Goal: Find specific page/section: Find specific page/section

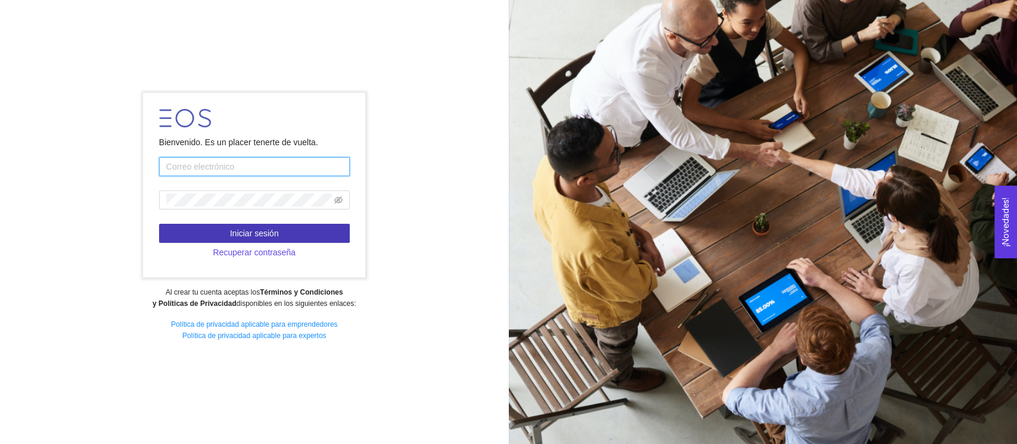
type input "[EMAIL_ADDRESS][DOMAIN_NAME]"
click at [262, 232] on span "Iniciar sesión" at bounding box center [254, 233] width 49 height 13
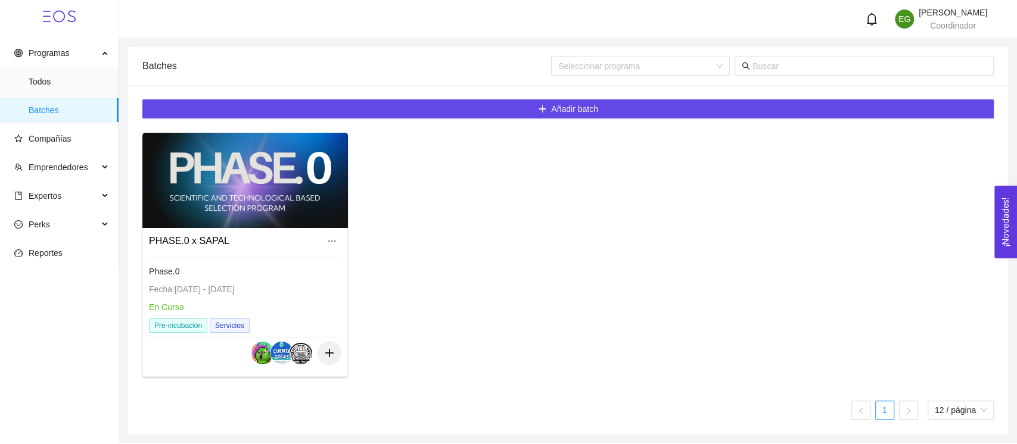
click at [279, 269] on div "Phase.0" at bounding box center [245, 271] width 192 height 13
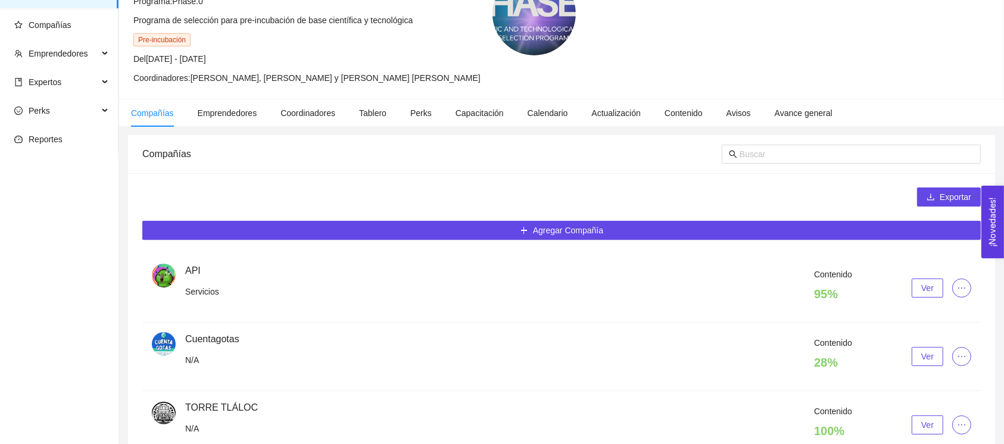
scroll to position [185, 0]
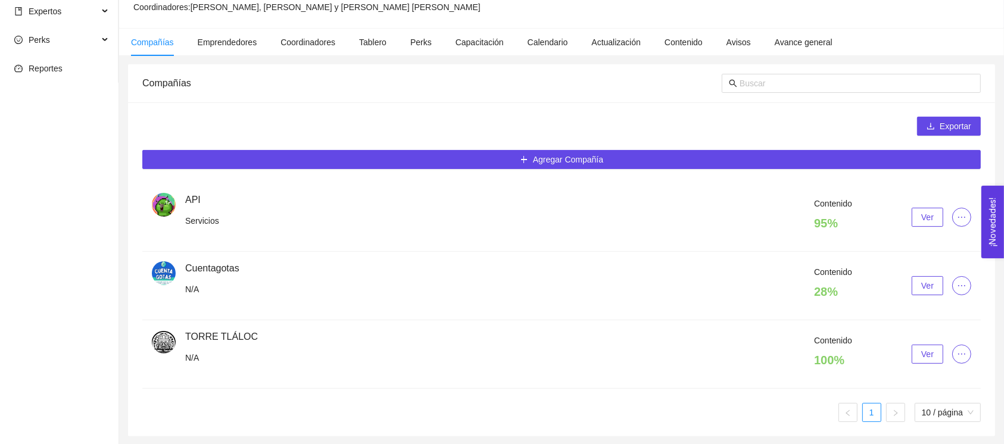
click at [936, 208] on button "Ver" at bounding box center [928, 217] width 32 height 19
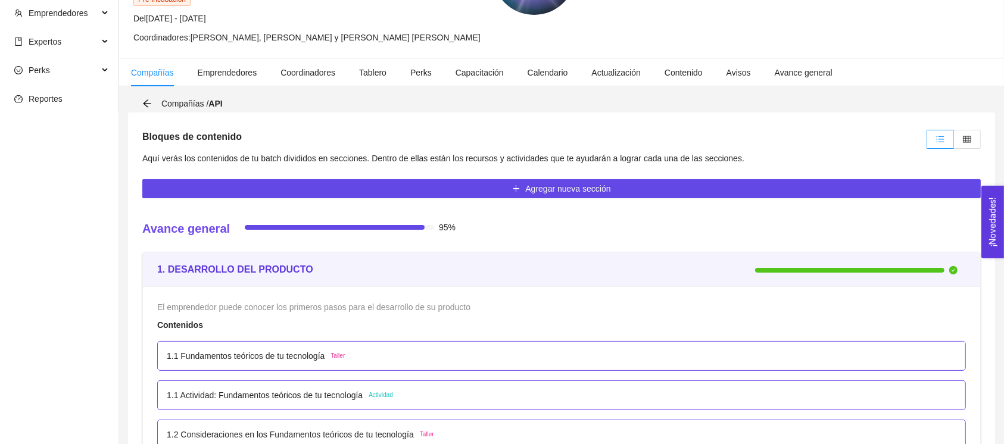
scroll to position [132, 0]
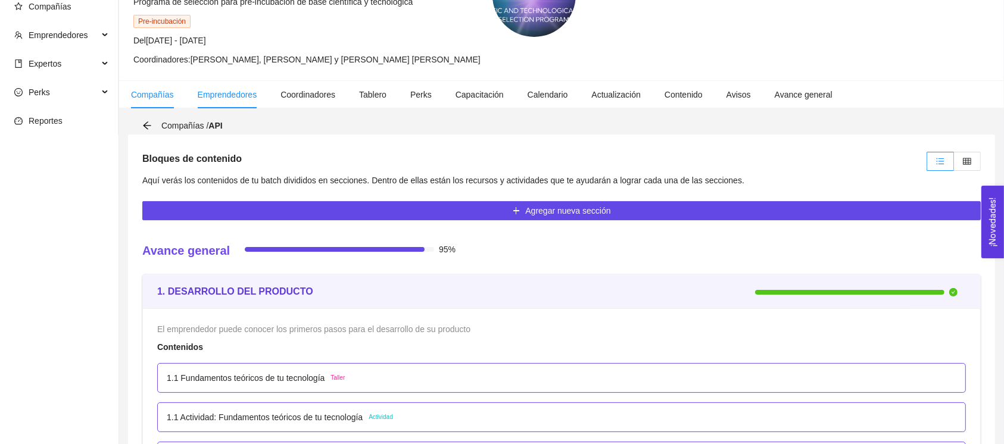
click at [216, 96] on span "Emprendedores" at bounding box center [228, 95] width 60 height 10
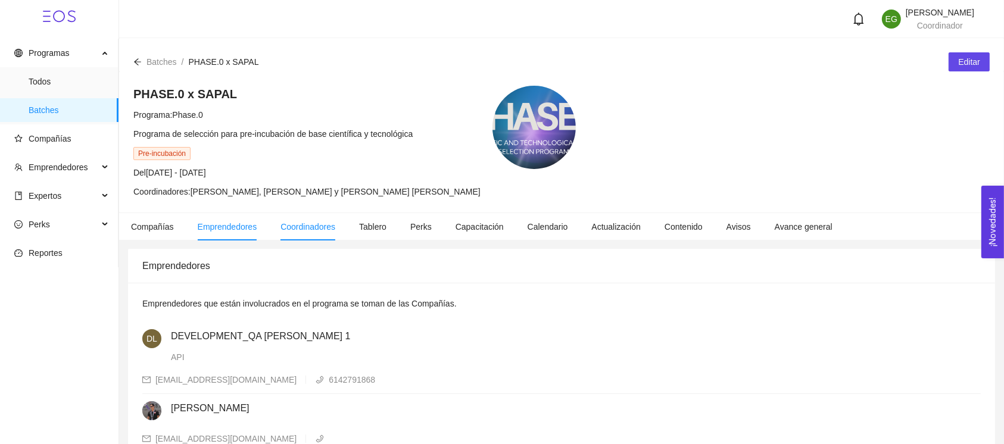
click at [328, 225] on span "Coordinadores" at bounding box center [307, 227] width 55 height 10
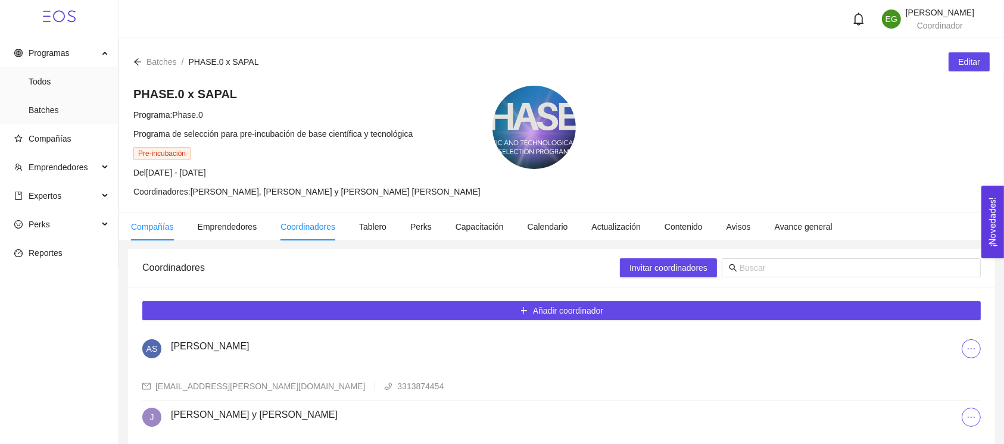
click at [163, 227] on span "Compañías" at bounding box center [152, 227] width 43 height 10
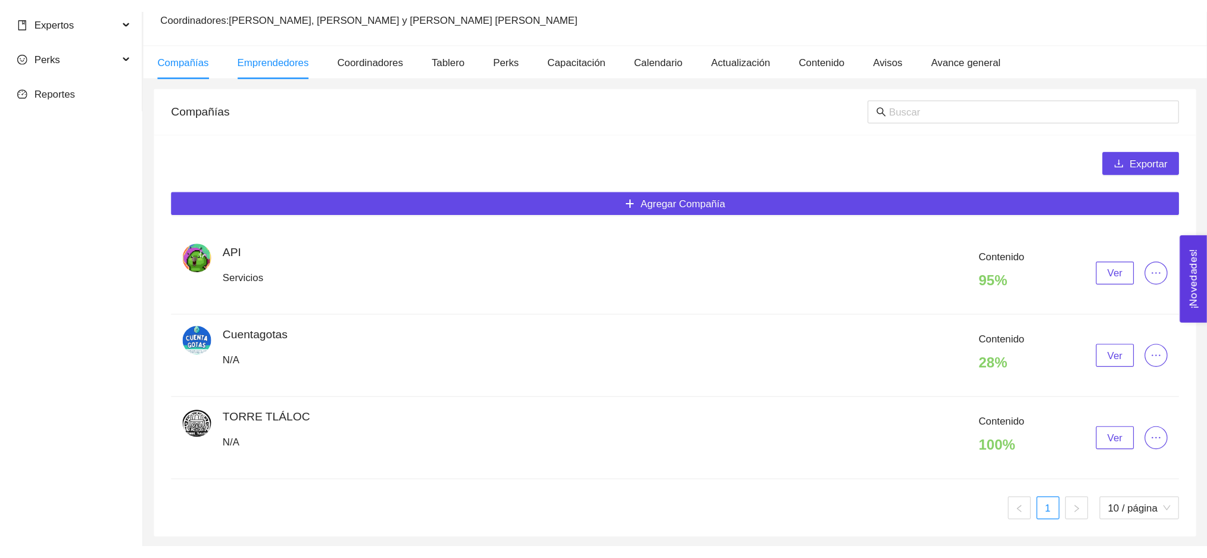
scroll to position [72, 0]
